Goal: Find specific page/section: Find specific page/section

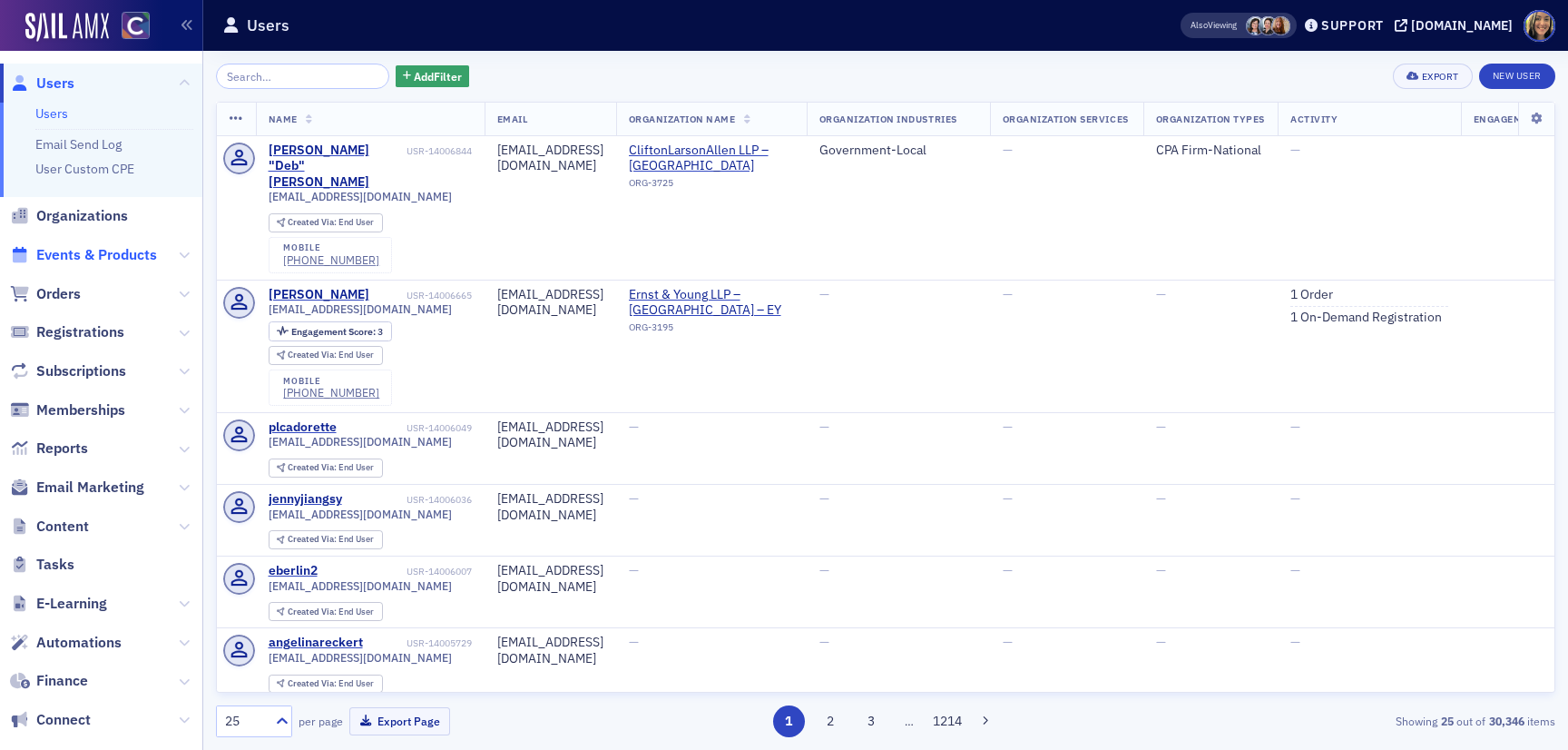
click at [82, 250] on span "Events & Products" at bounding box center [97, 255] width 121 height 20
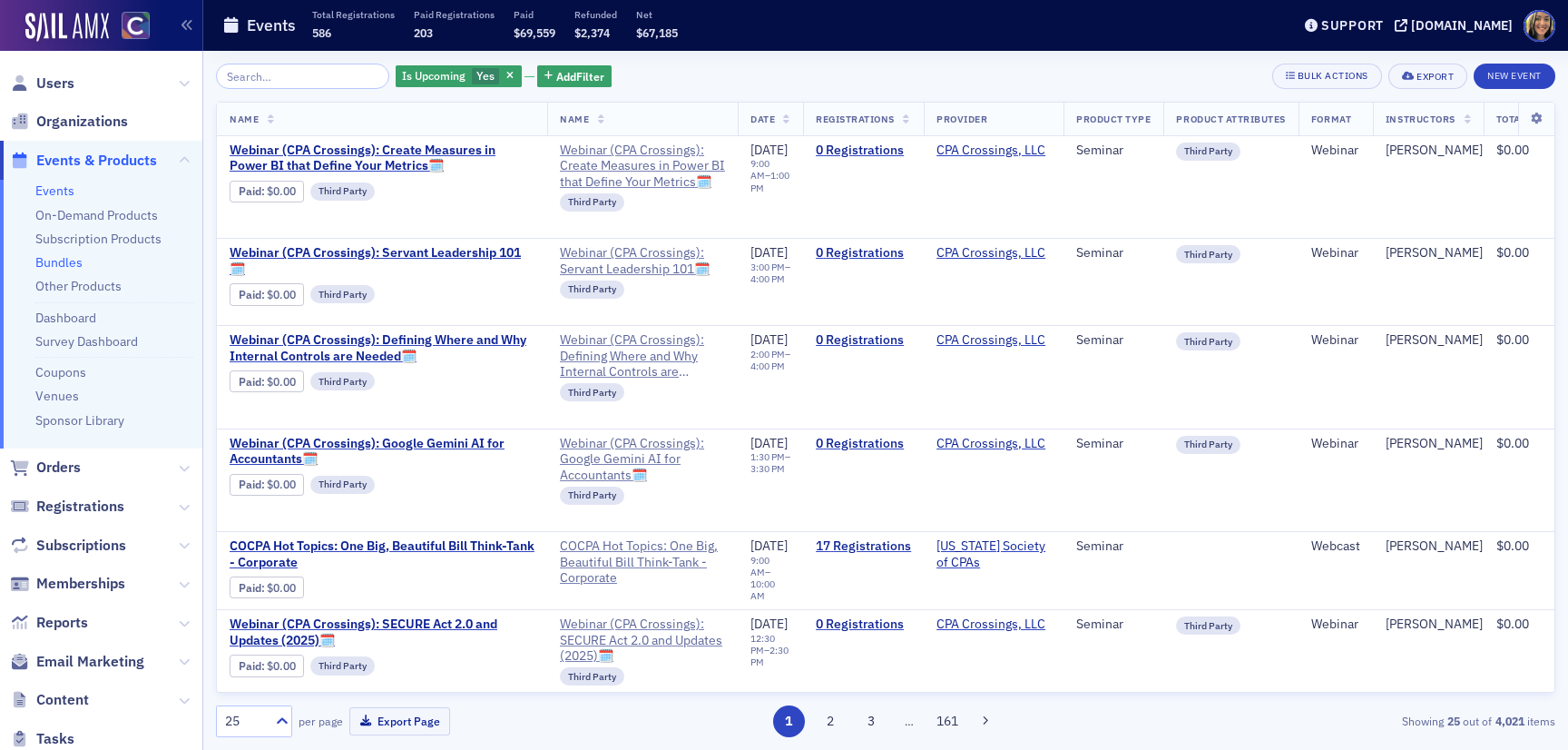
click at [80, 265] on link "Bundles" at bounding box center [59, 262] width 47 height 17
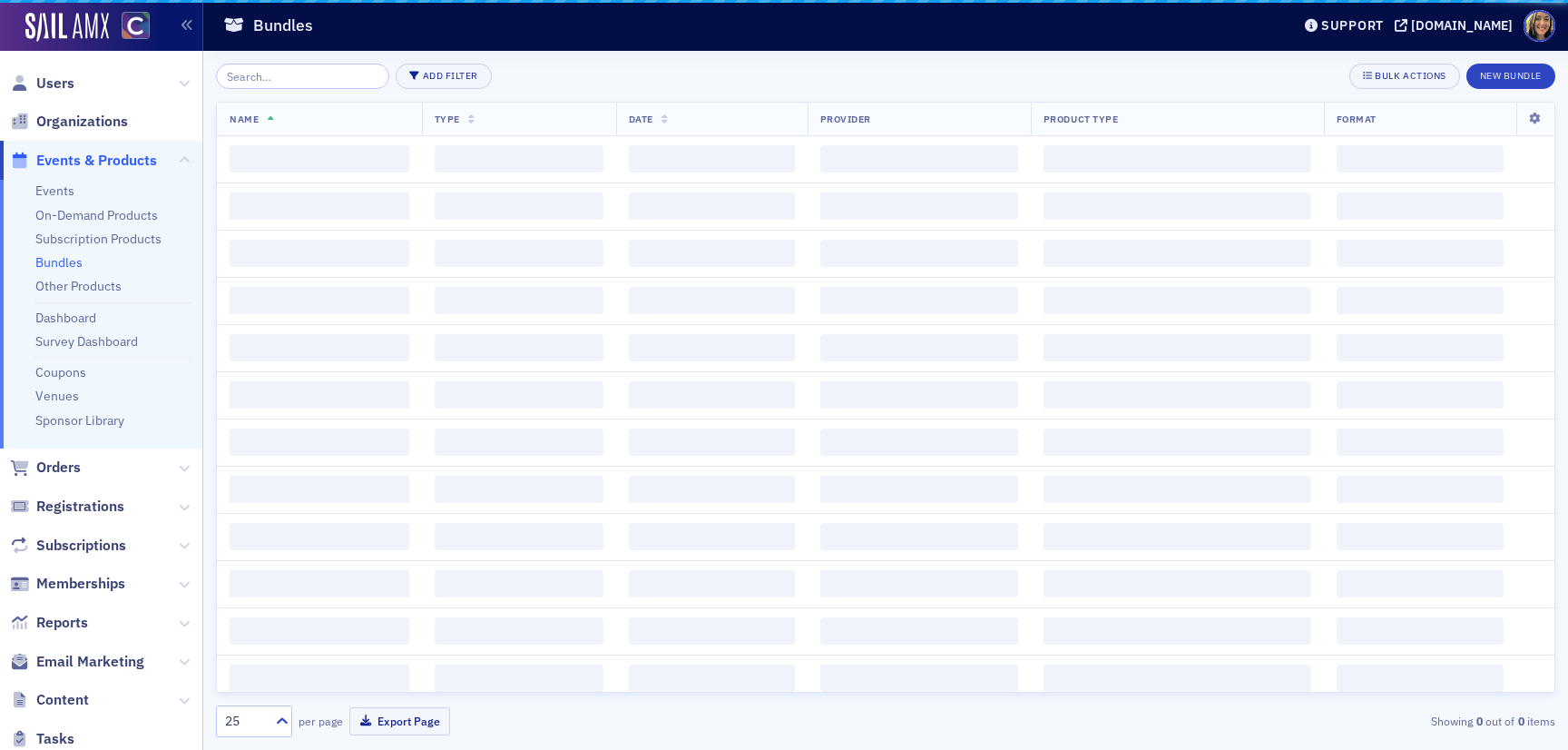
click at [67, 257] on link "Bundles" at bounding box center [59, 262] width 47 height 17
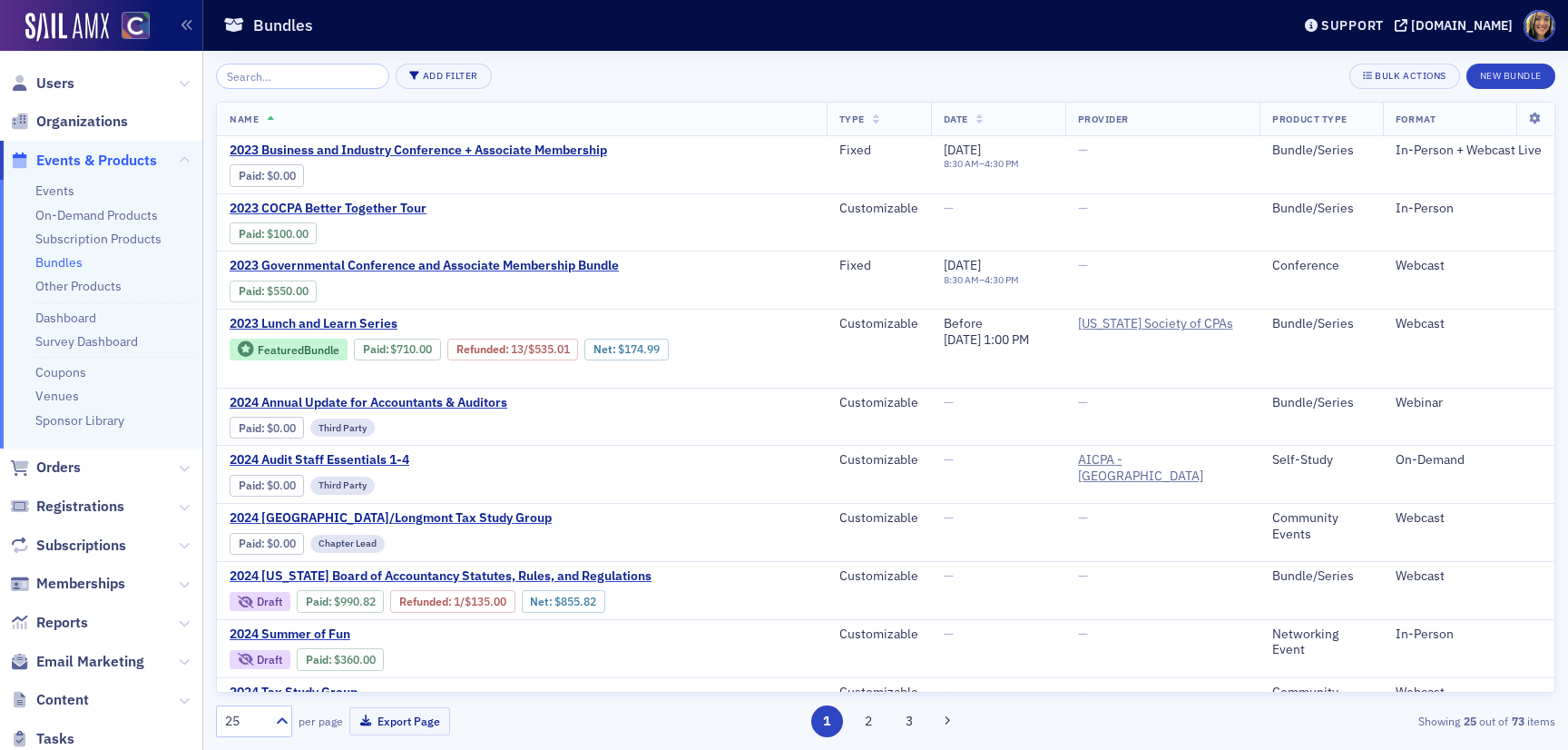
click at [314, 83] on input "search" at bounding box center [302, 76] width 173 height 26
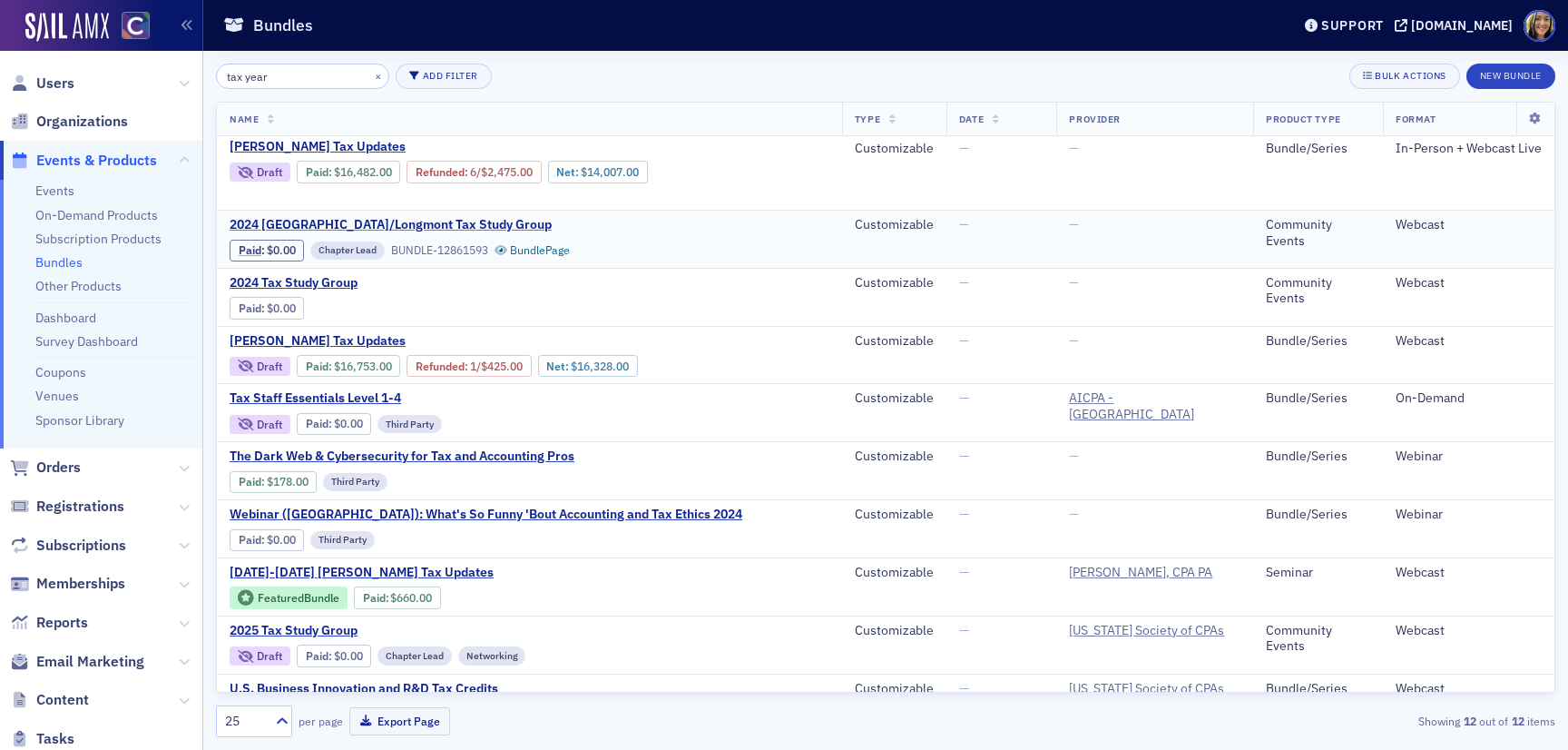
scroll to position [220, 0]
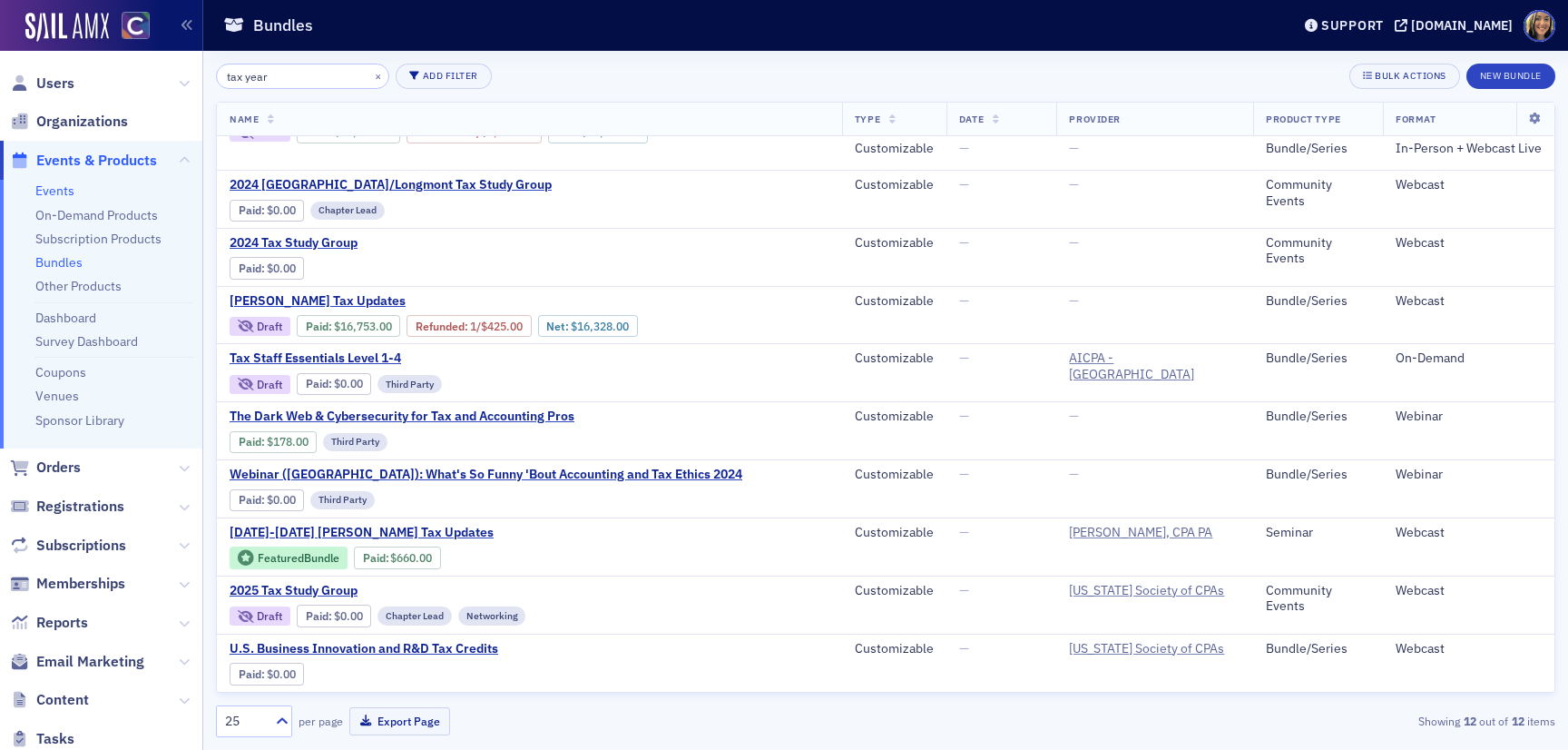
type input "tax year"
click at [58, 190] on link "Events" at bounding box center [55, 191] width 39 height 17
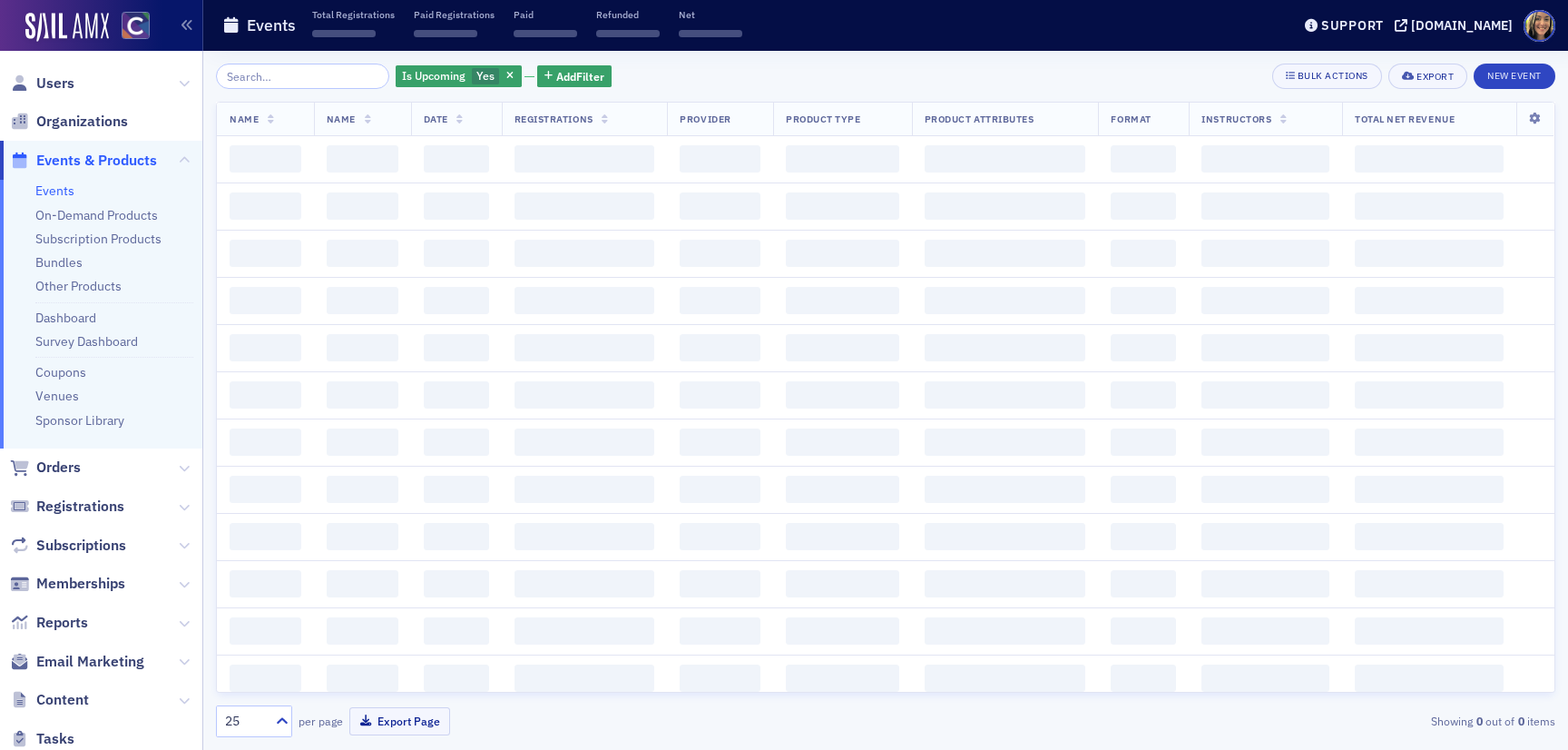
click at [270, 75] on input "search" at bounding box center [302, 76] width 173 height 26
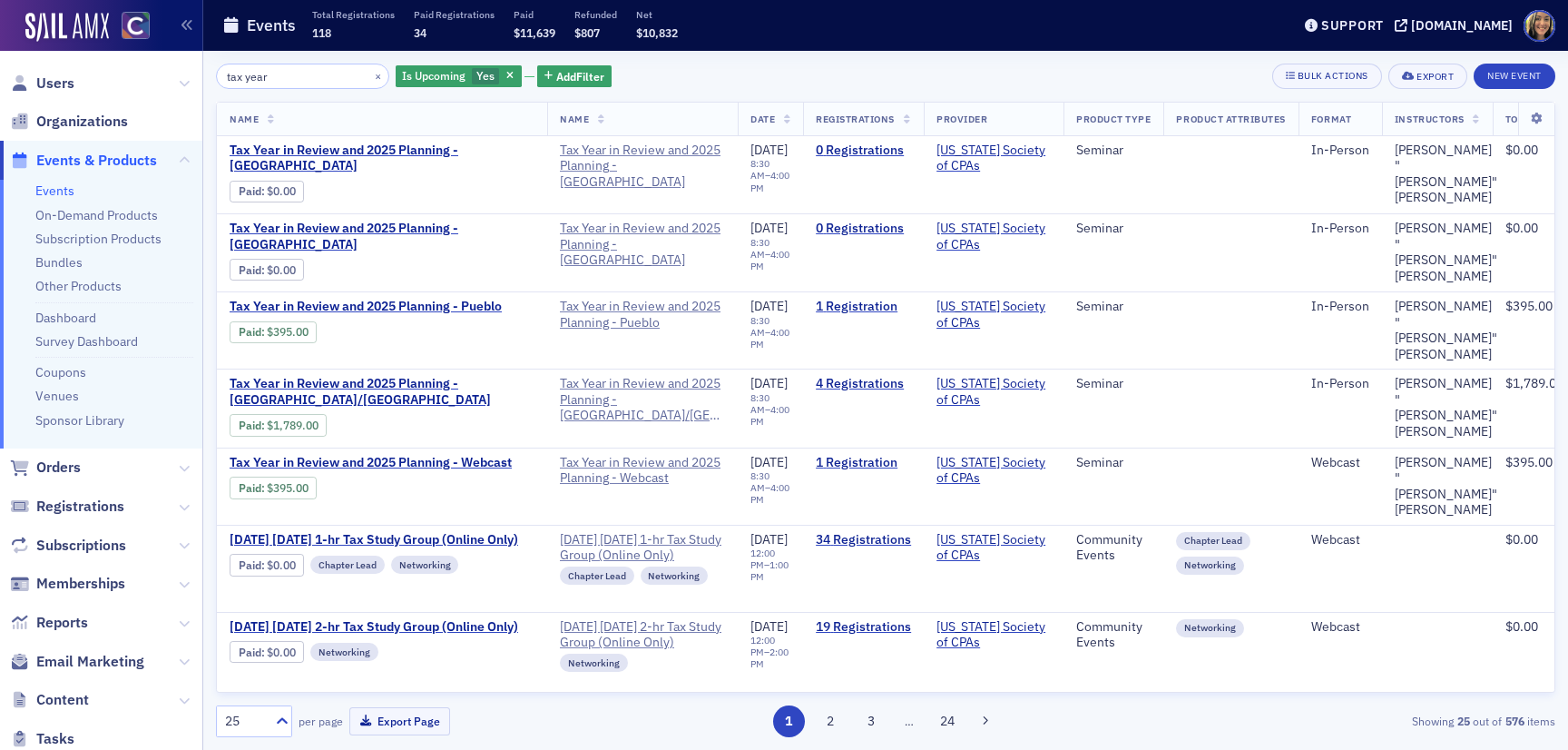
type input "tax year"
